Goal: Information Seeking & Learning: Learn about a topic

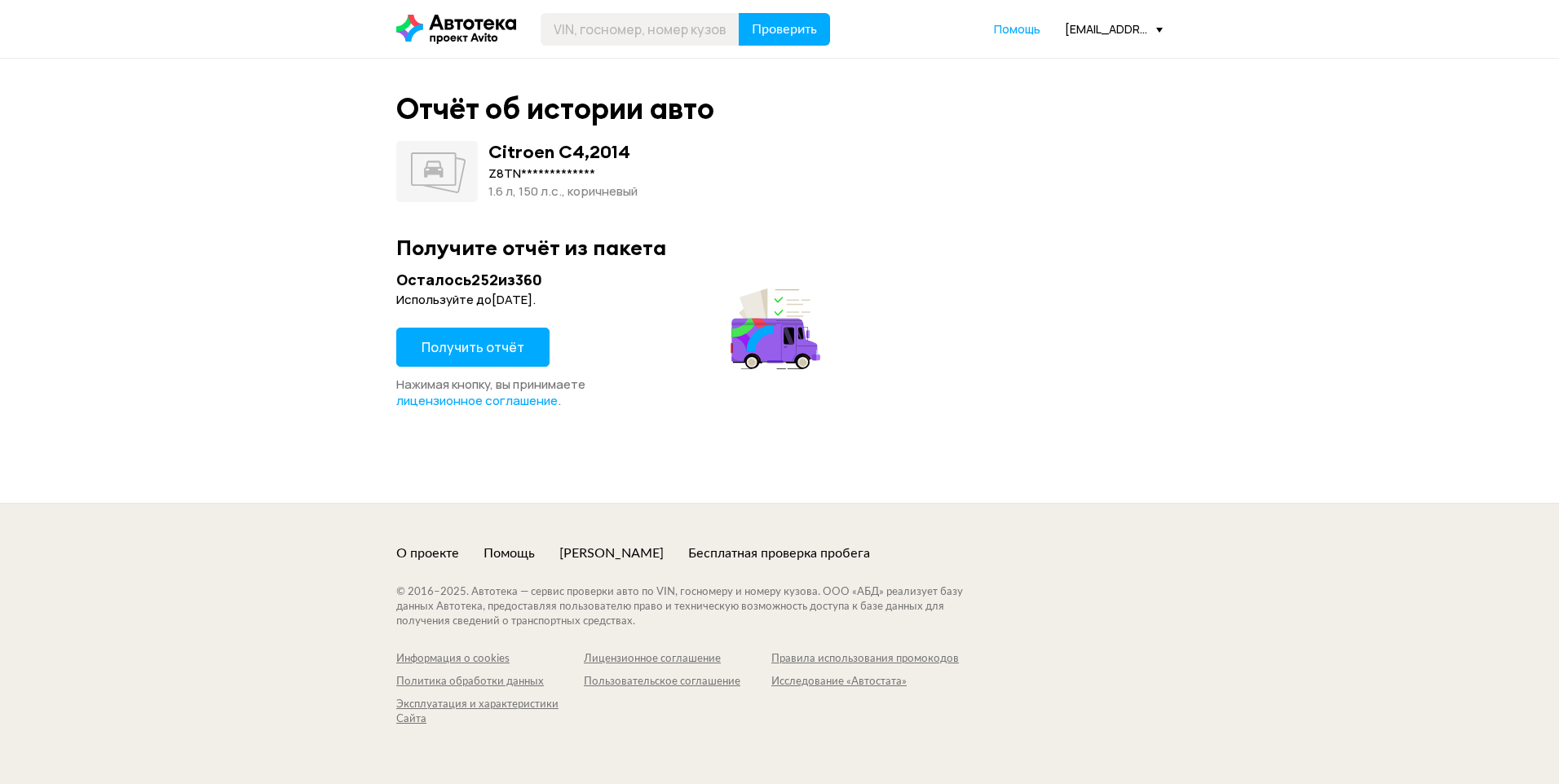
click at [422, 340] on span "Получить отчёт" at bounding box center [473, 347] width 103 height 18
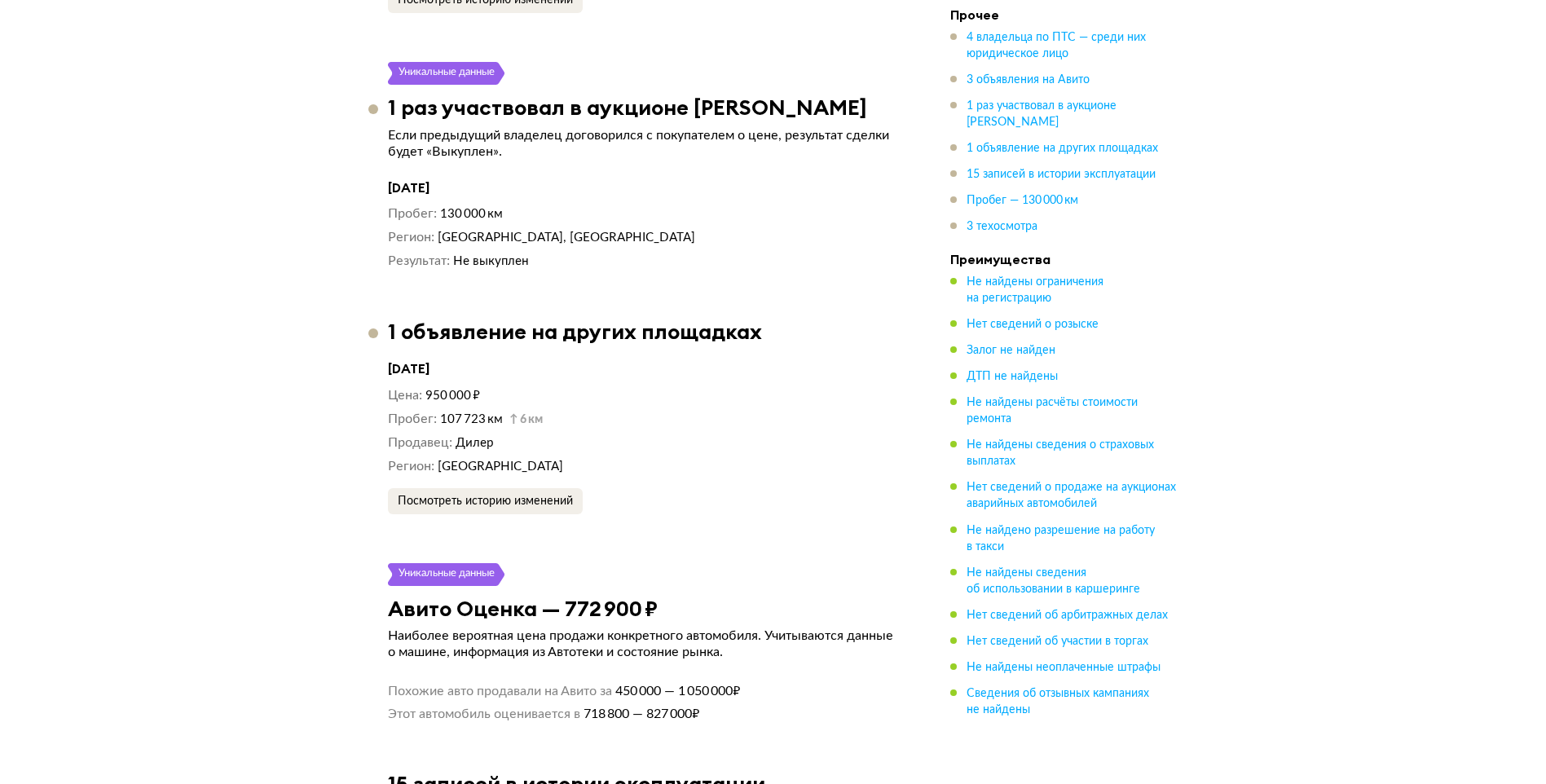
scroll to position [4399, 0]
